Goal: Transaction & Acquisition: Purchase product/service

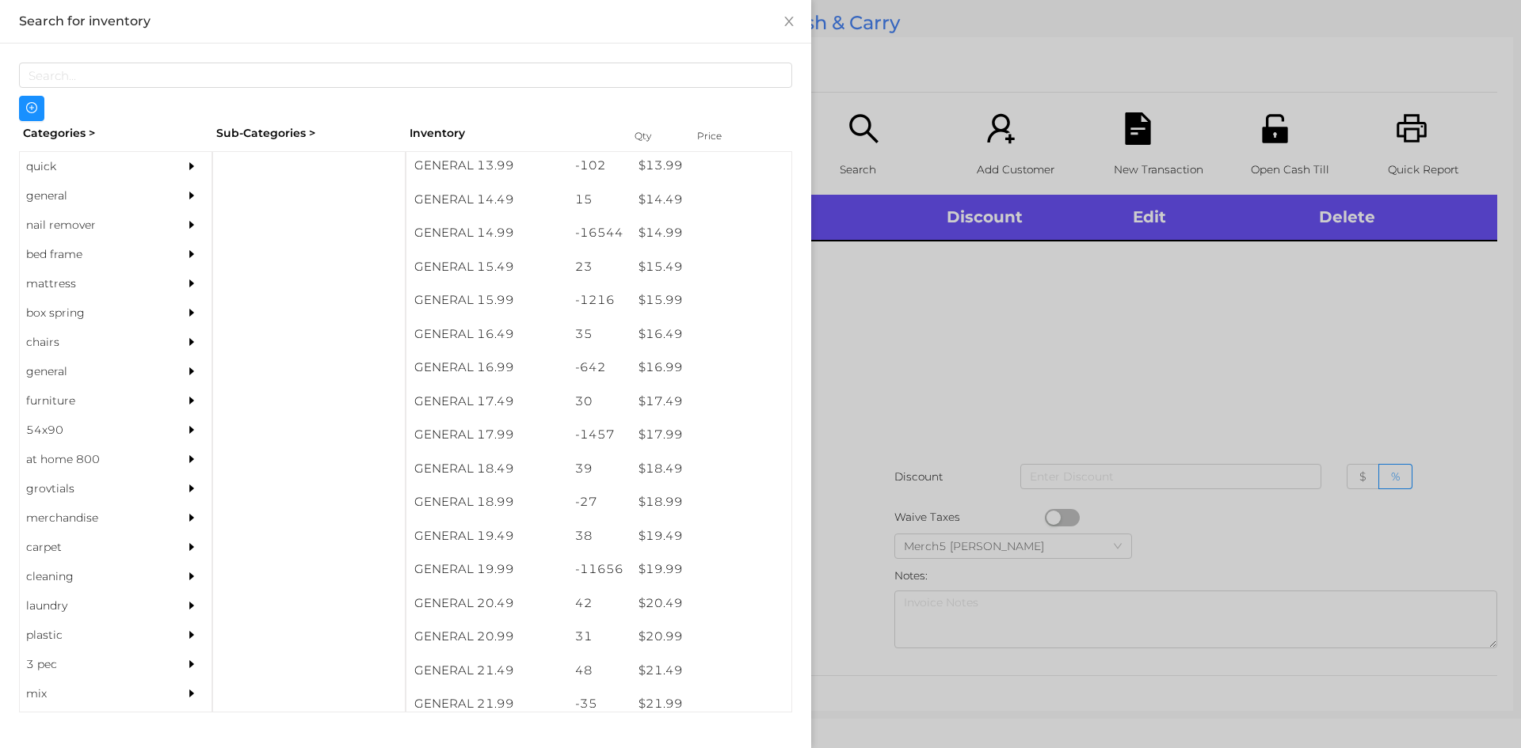
scroll to position [1312, 0]
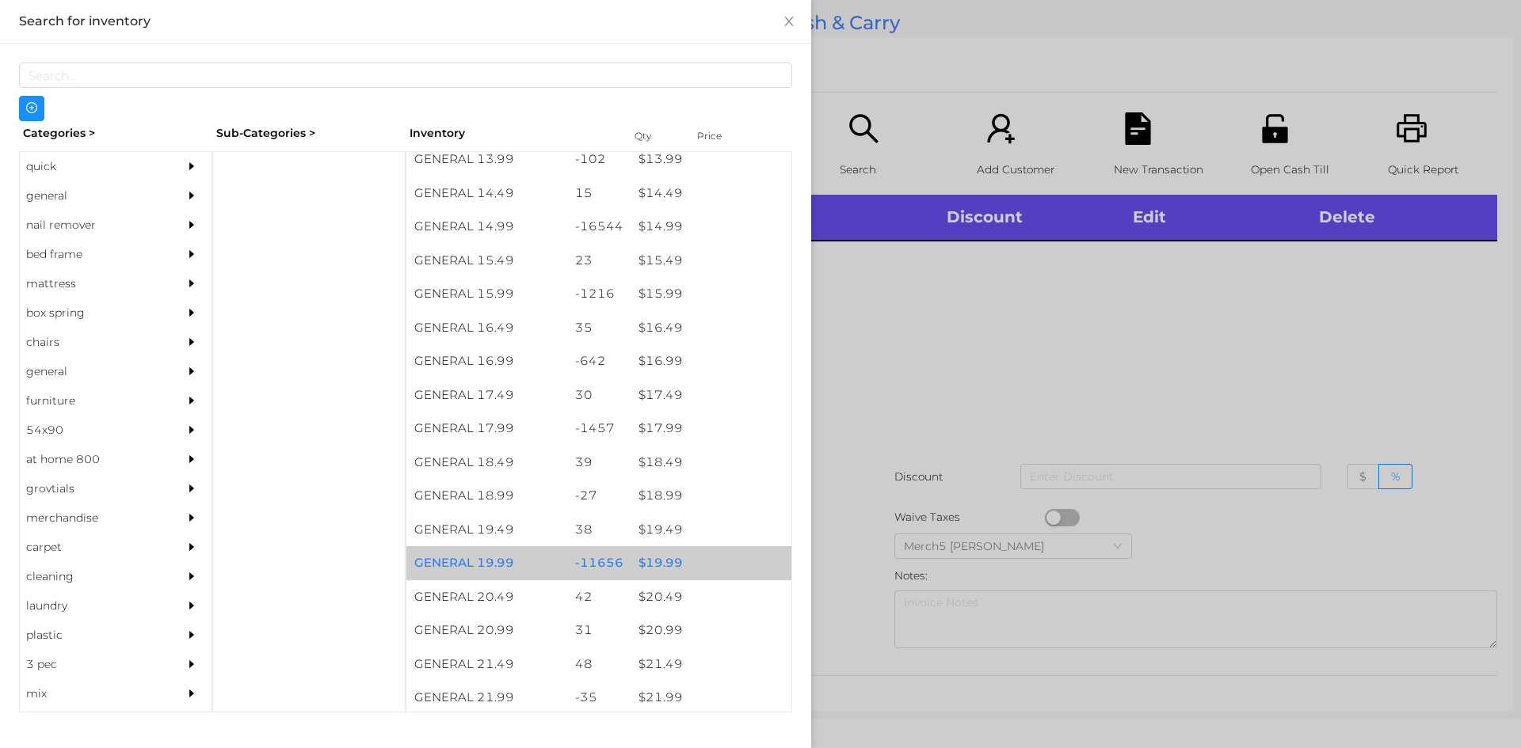
click at [668, 573] on div "$ 19.99" at bounding box center [710, 563] width 161 height 34
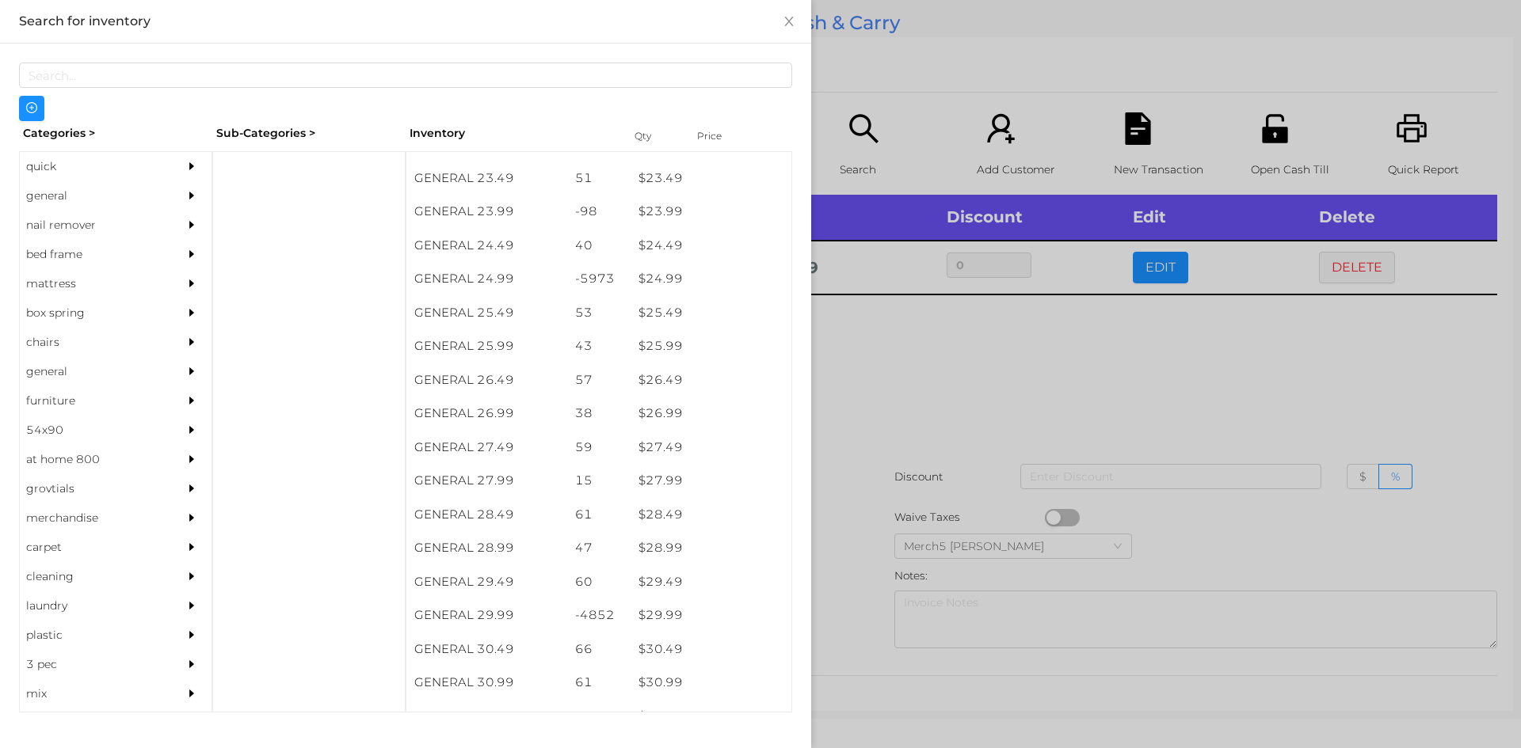
scroll to position [1954, 0]
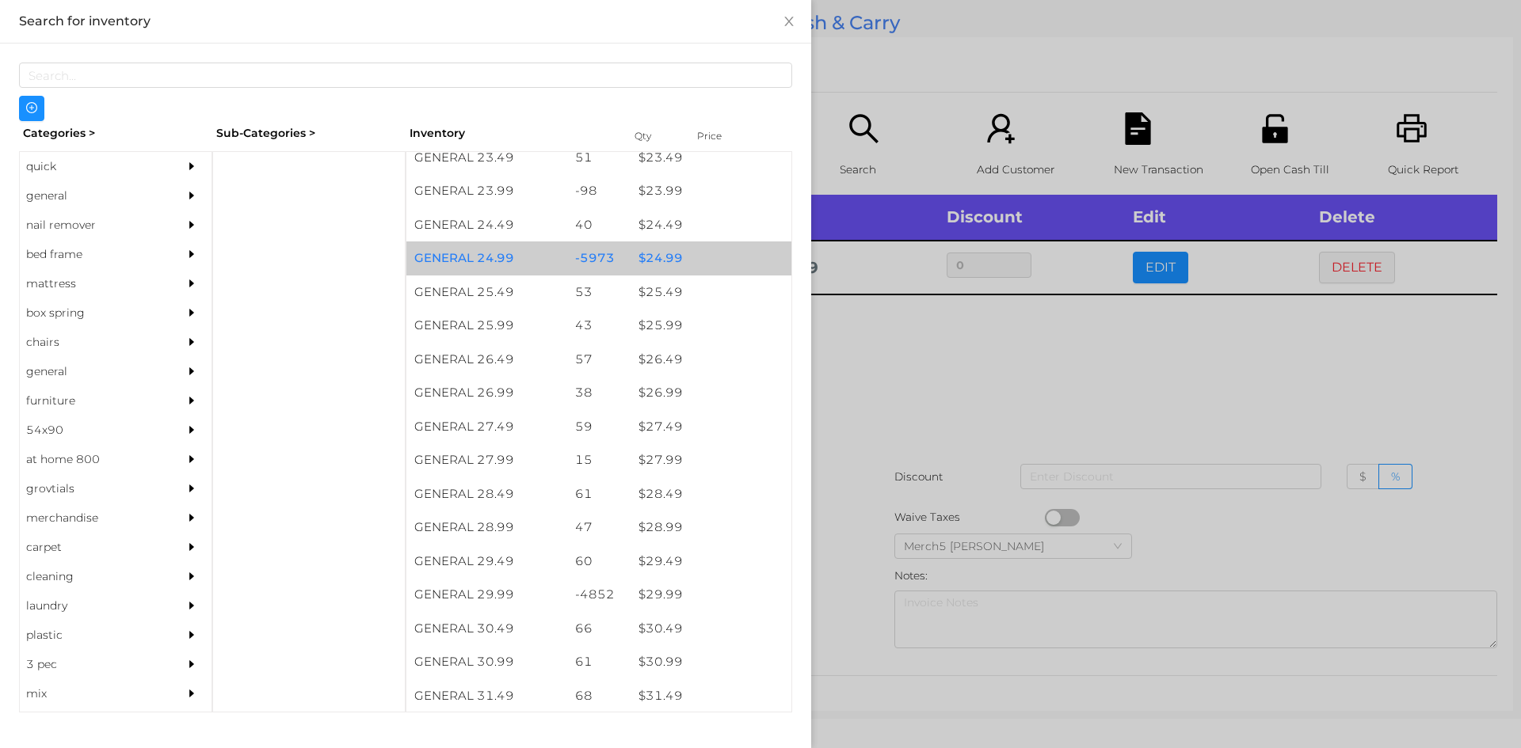
click at [665, 260] on div "$ 24.99" at bounding box center [710, 259] width 161 height 34
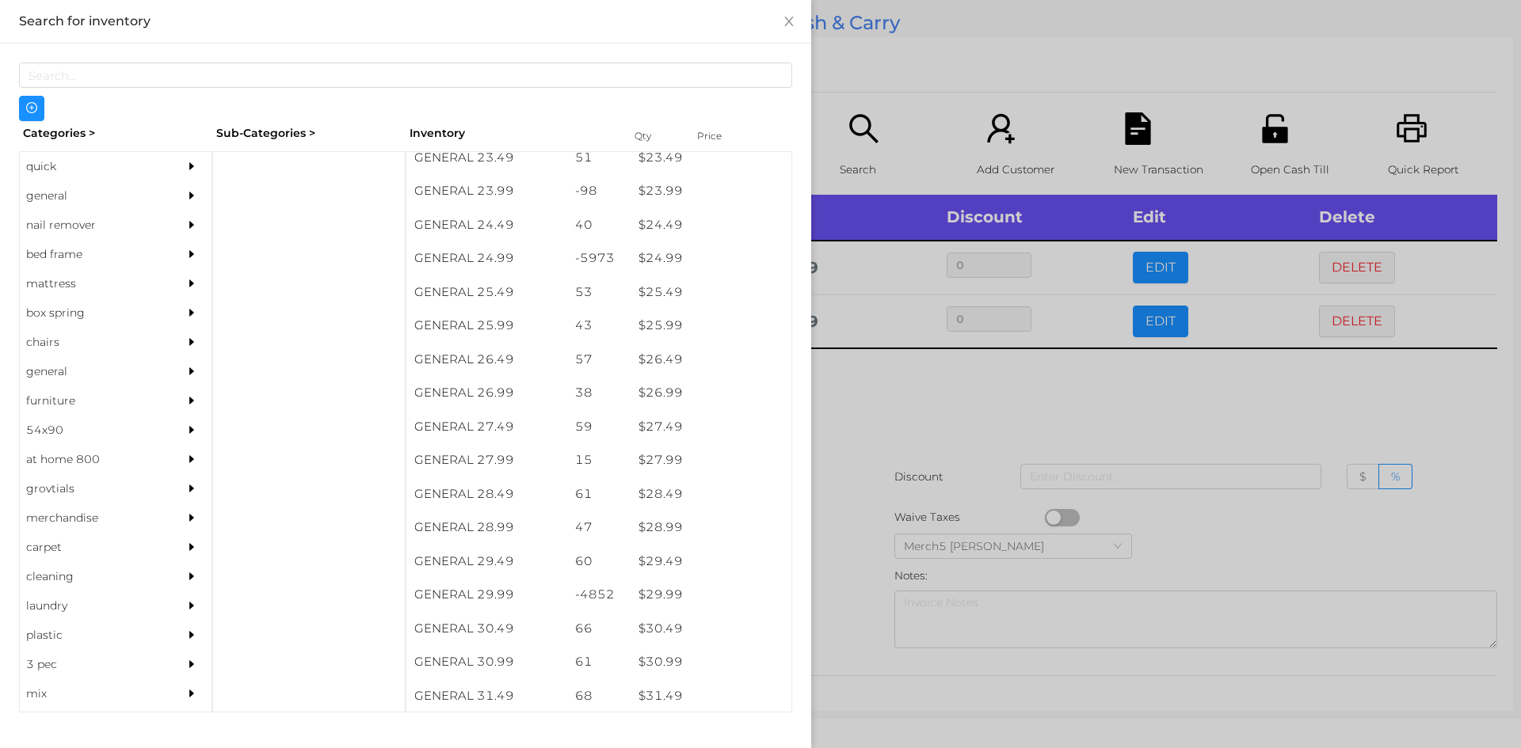
click at [885, 384] on div at bounding box center [760, 374] width 1521 height 748
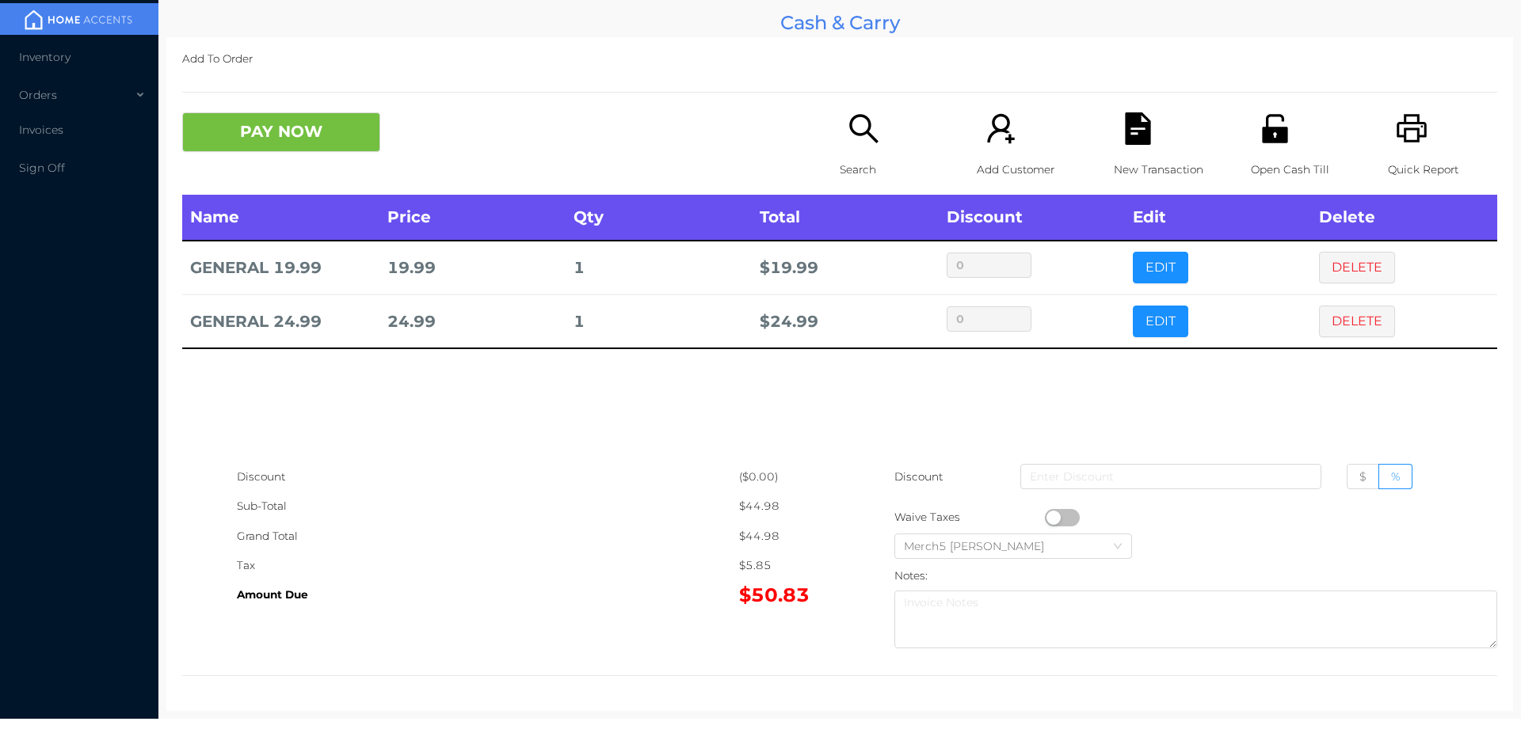
click at [857, 129] on icon "icon: search" at bounding box center [863, 128] width 32 height 32
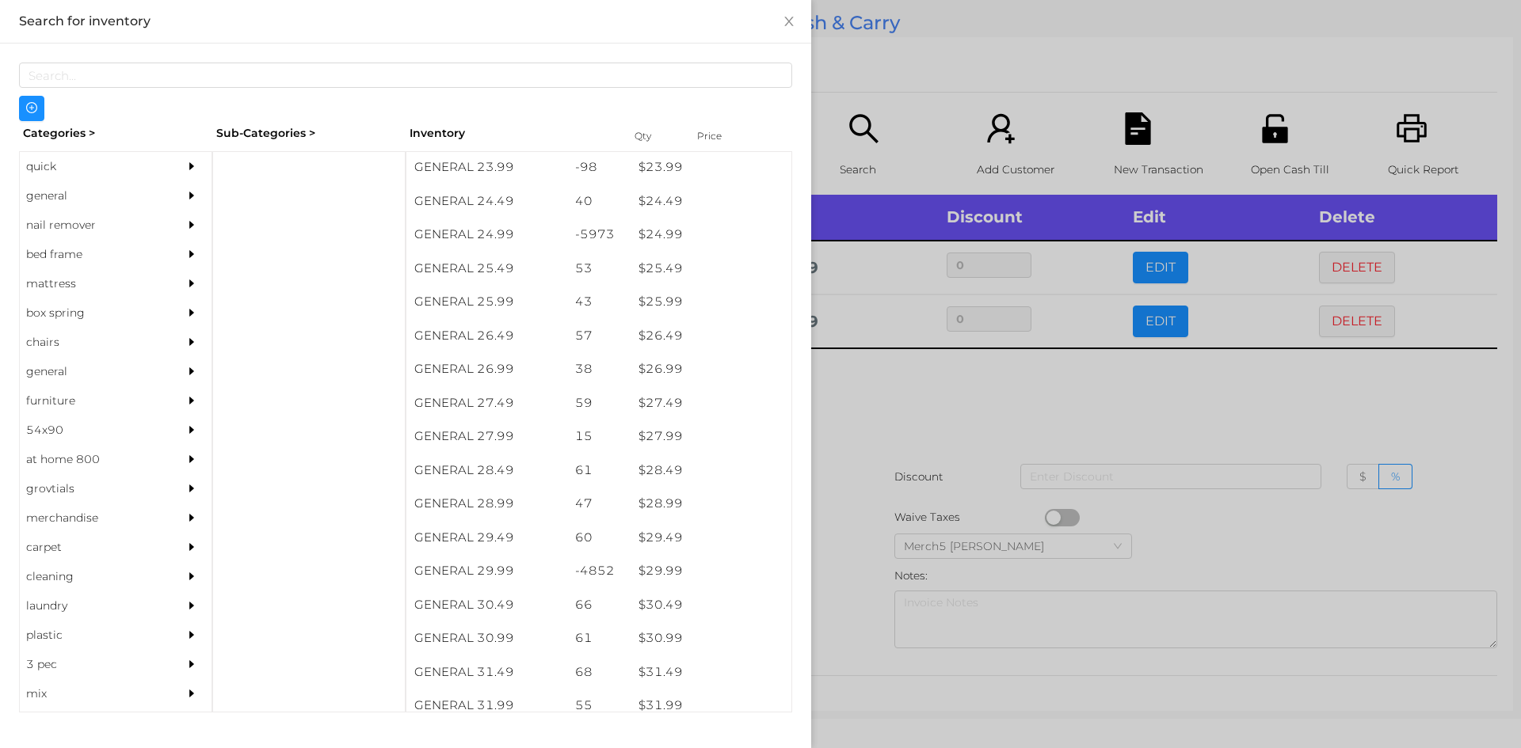
scroll to position [1983, 0]
click at [646, 571] on div "$ 29.99" at bounding box center [710, 566] width 161 height 34
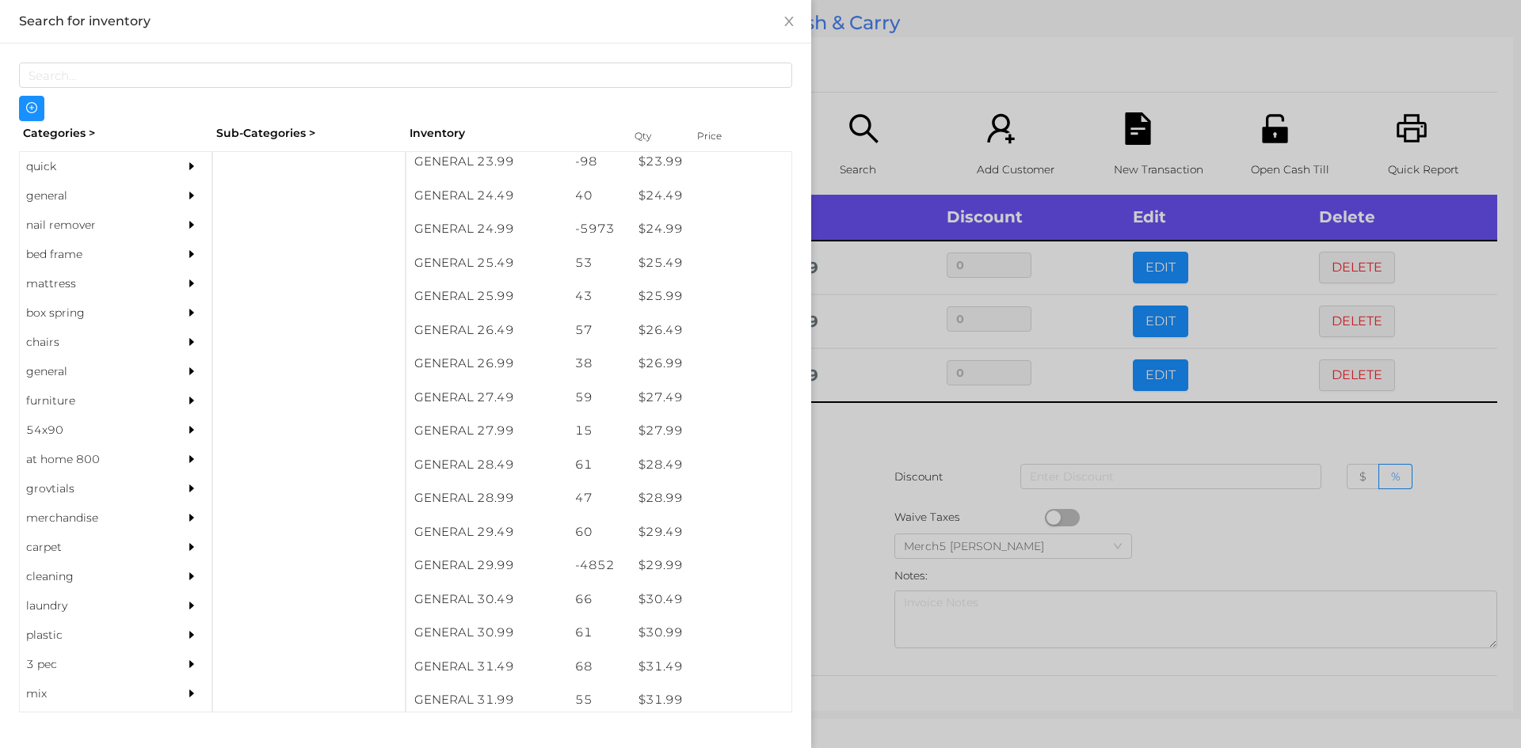
click at [900, 443] on div at bounding box center [760, 374] width 1521 height 748
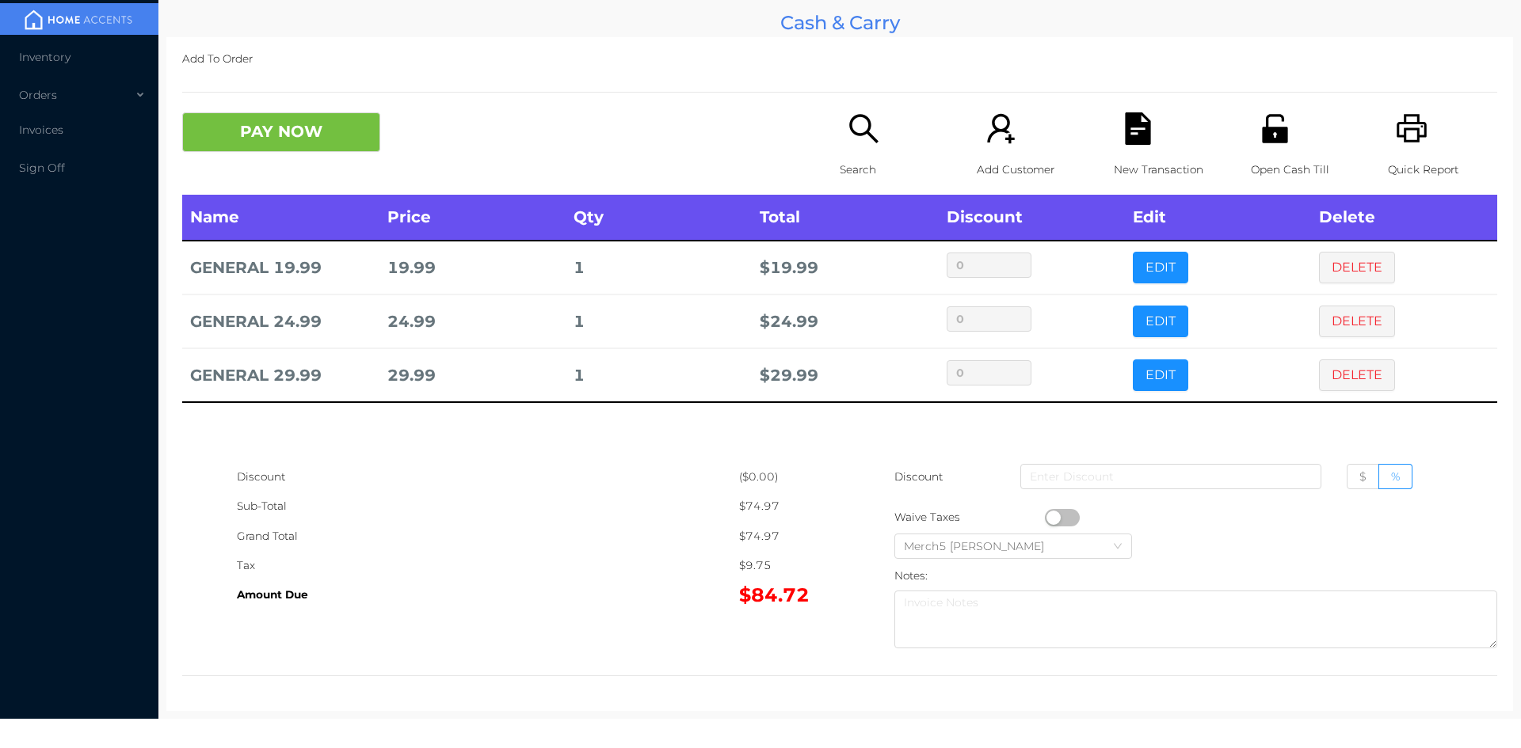
click at [306, 149] on button "PAY NOW" at bounding box center [281, 132] width 198 height 40
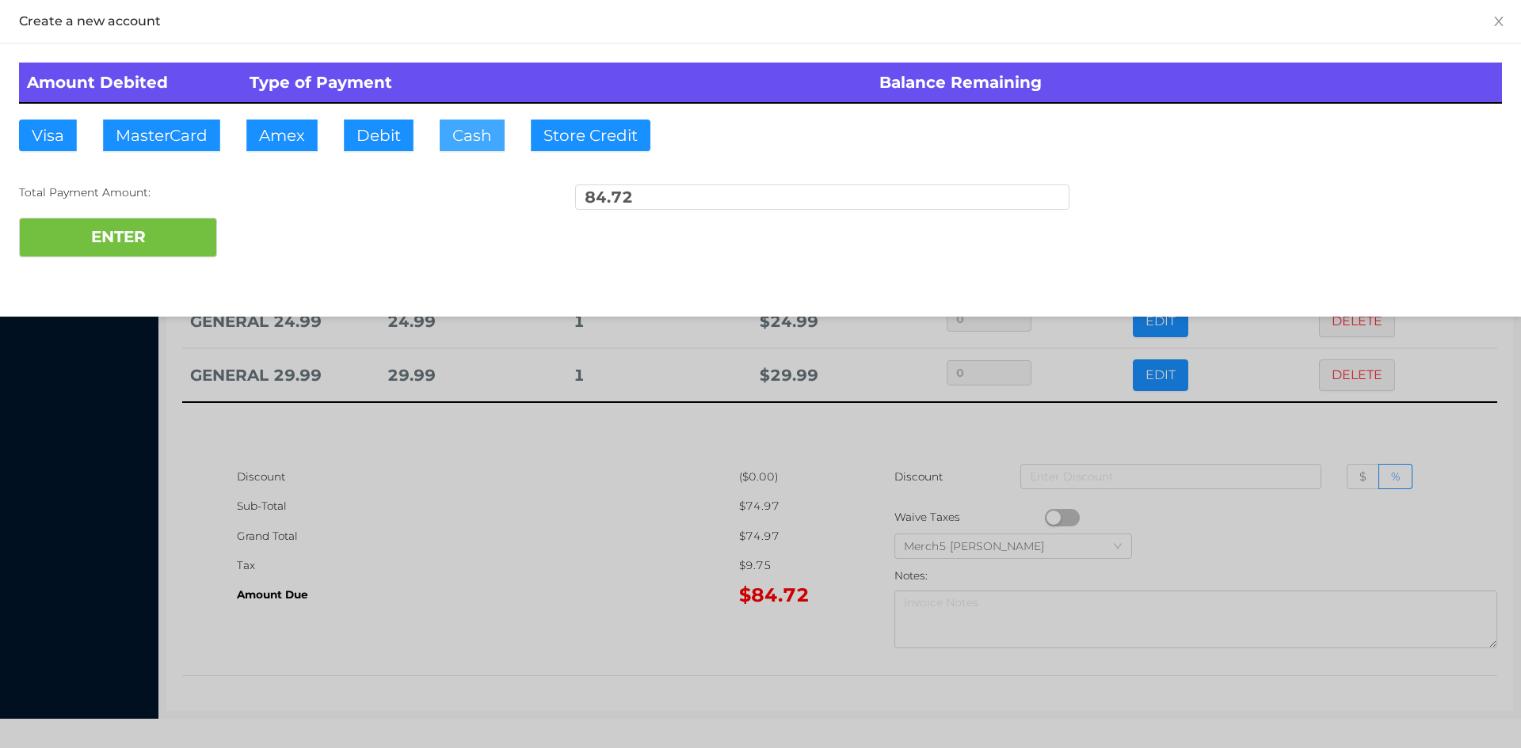
click at [478, 136] on button "Cash" at bounding box center [472, 136] width 65 height 32
type input "100"
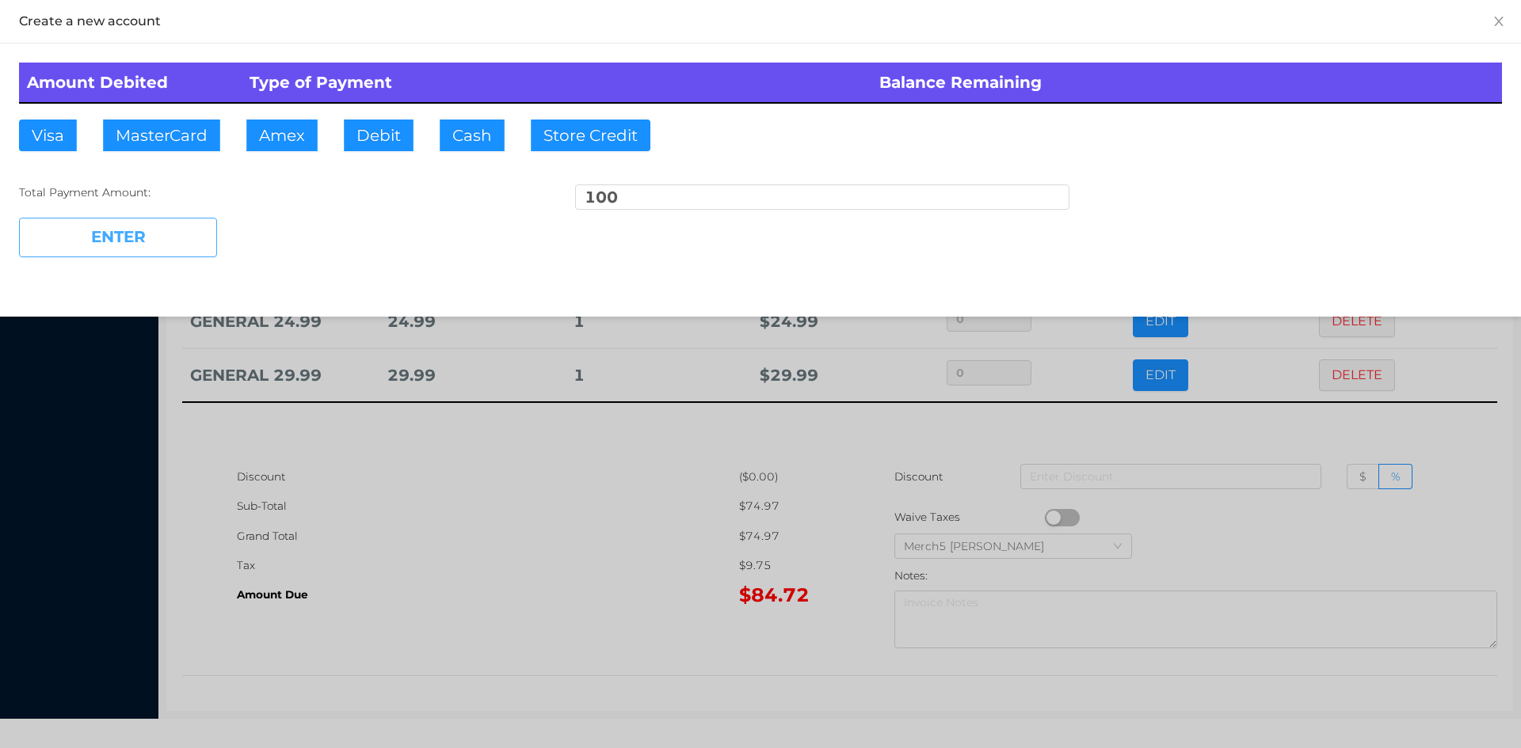
click at [149, 235] on button "ENTER" at bounding box center [118, 238] width 198 height 40
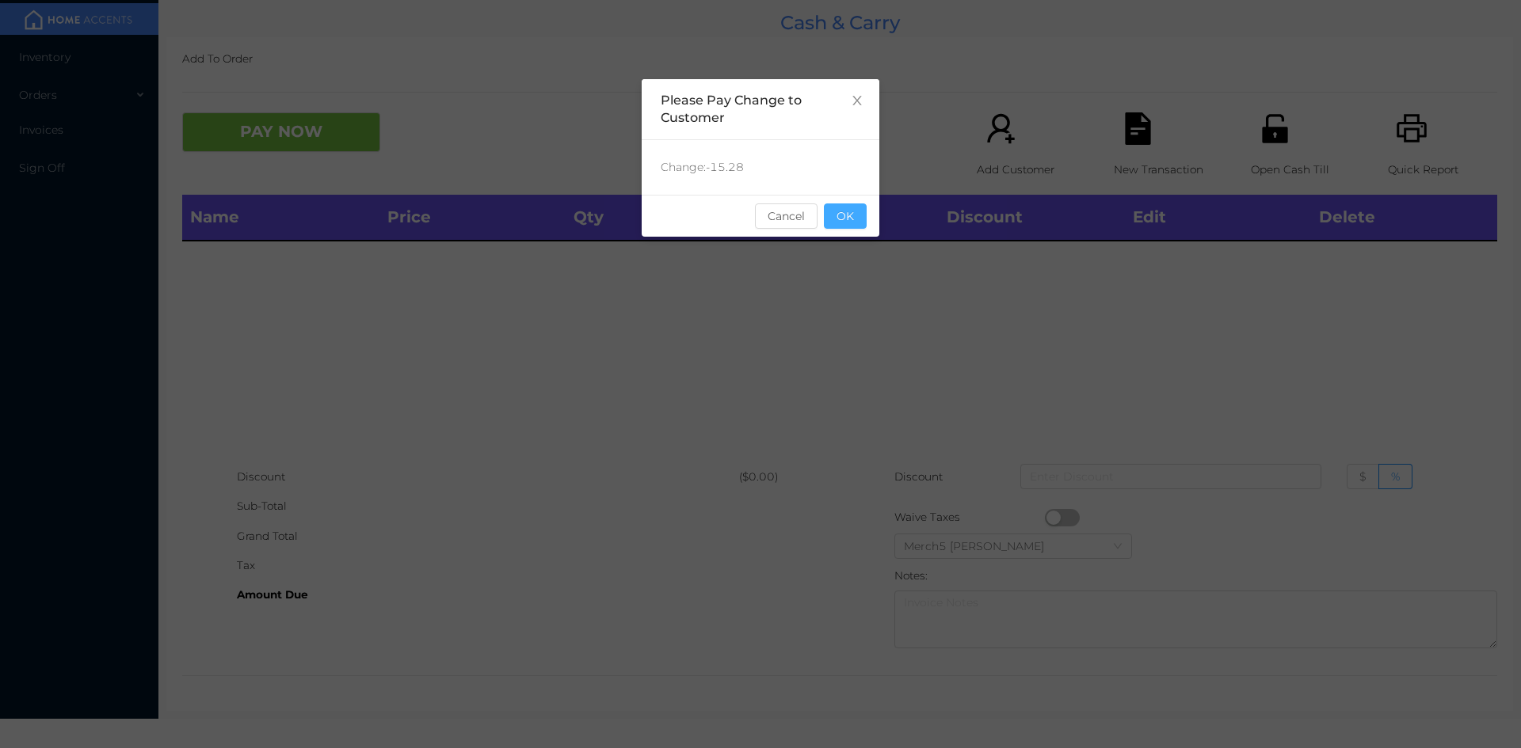
click at [854, 215] on button "OK" at bounding box center [845, 216] width 43 height 25
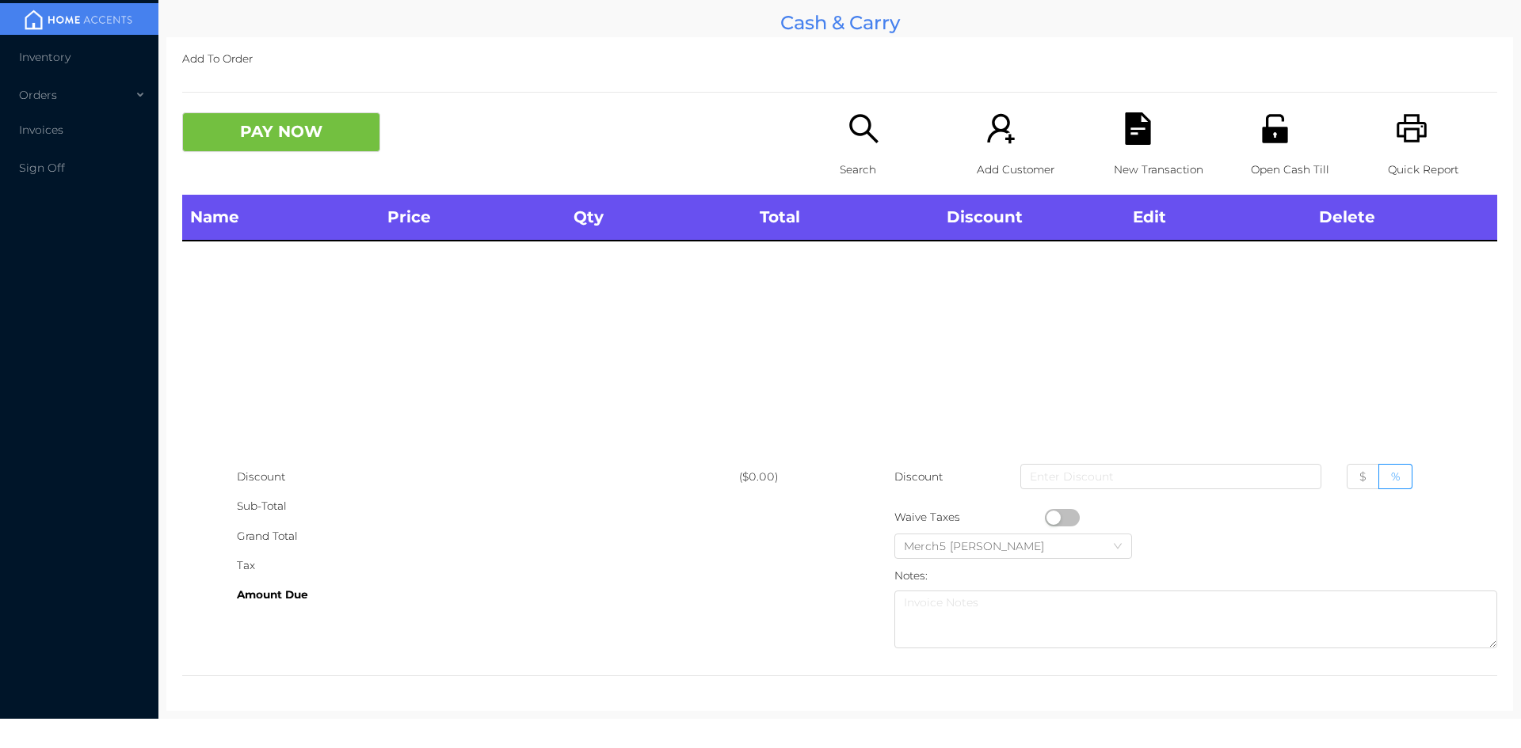
click at [1400, 137] on icon "icon: printer" at bounding box center [1411, 128] width 32 height 32
